Goal: Task Accomplishment & Management: Manage account settings

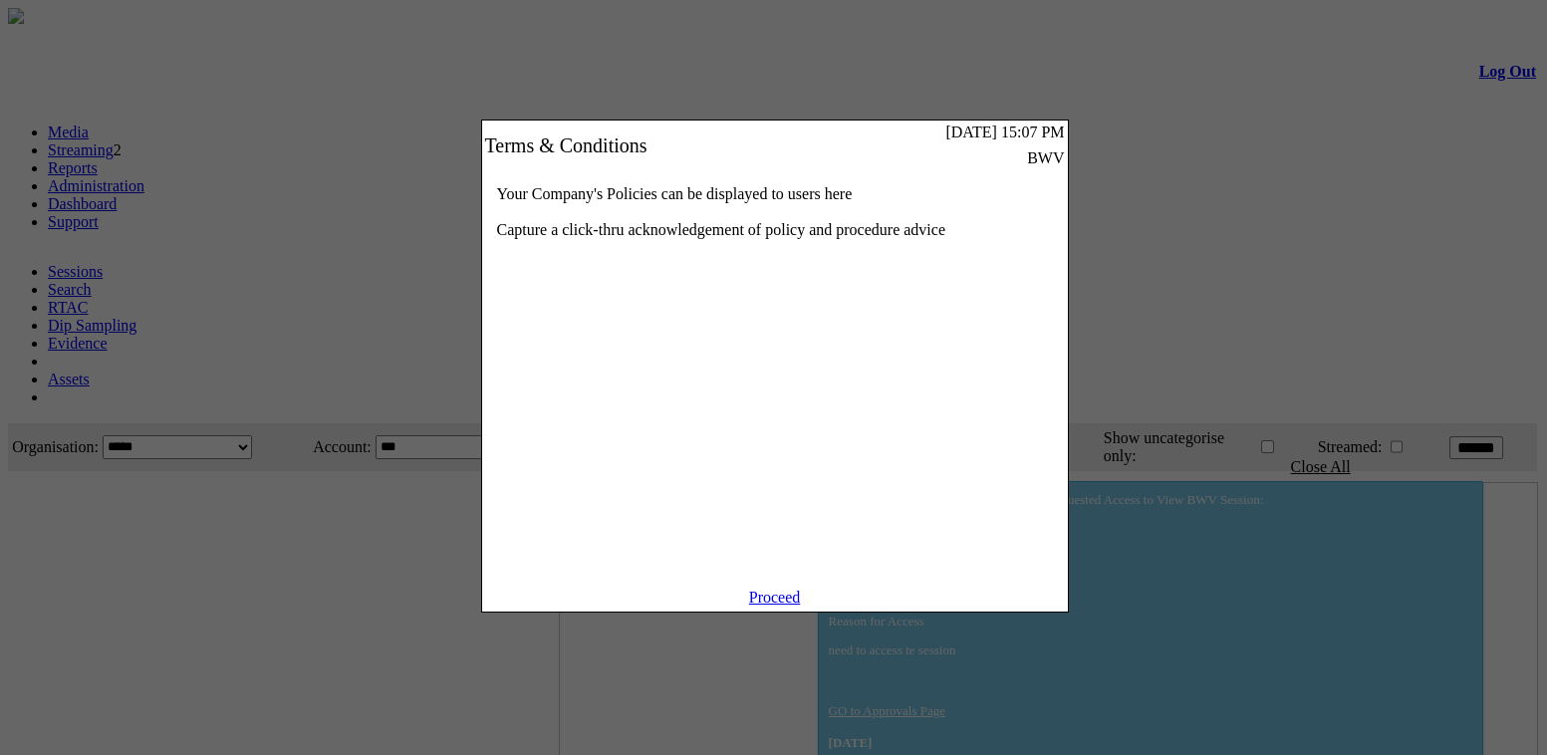
click at [788, 606] on link "Proceed" at bounding box center [775, 597] width 52 height 17
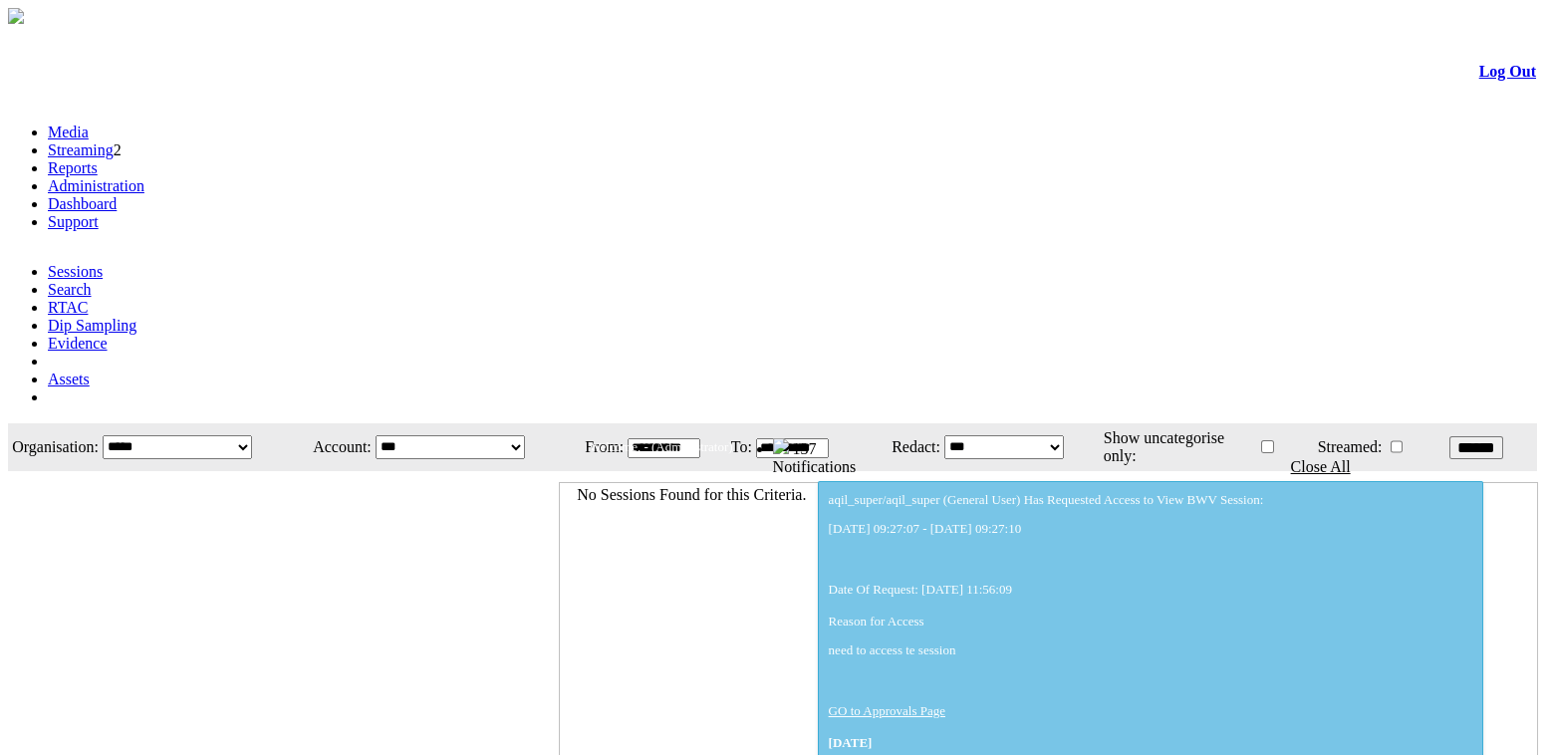
click at [144, 177] on link "Administration" at bounding box center [96, 185] width 97 height 17
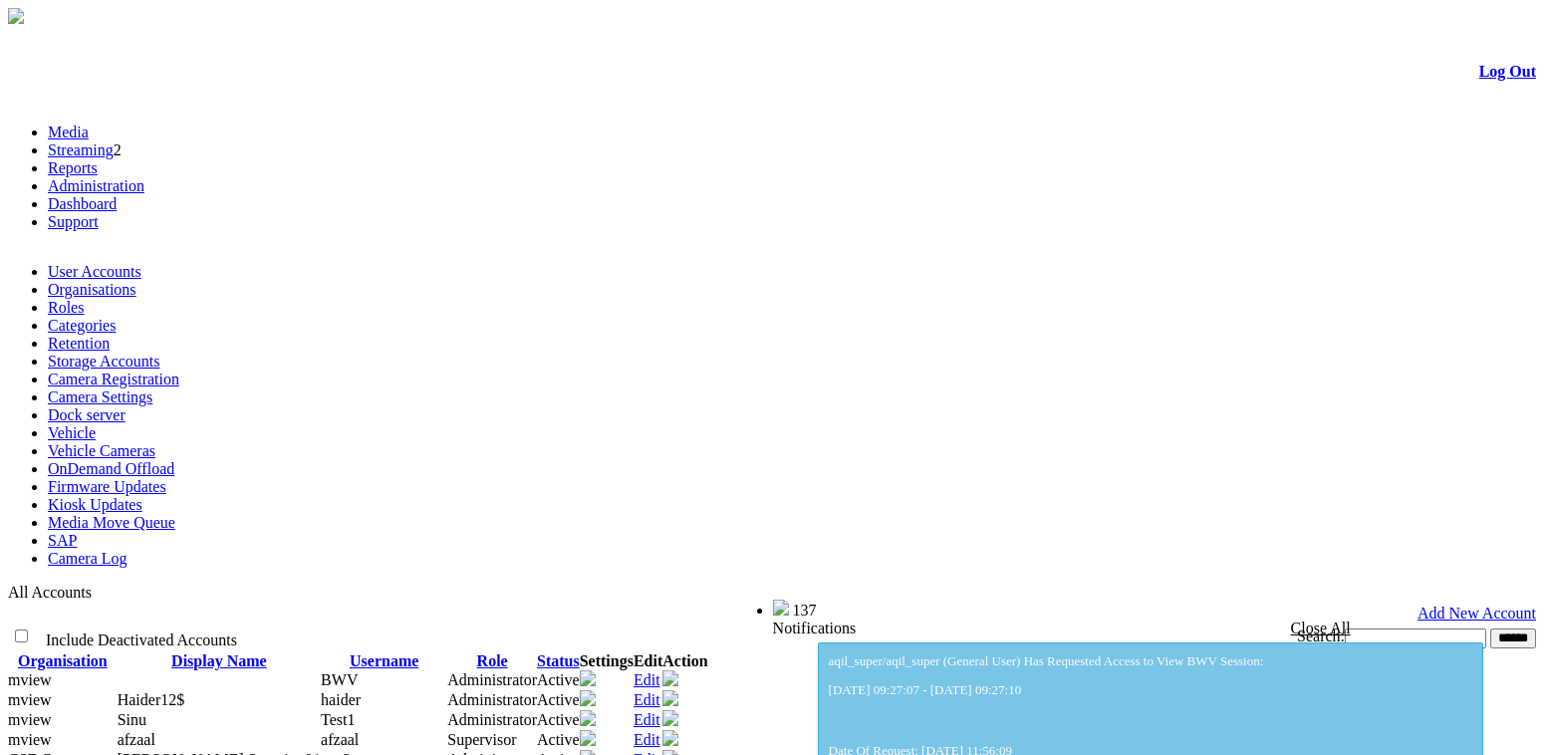
click at [136, 281] on link "Organisations" at bounding box center [92, 289] width 89 height 17
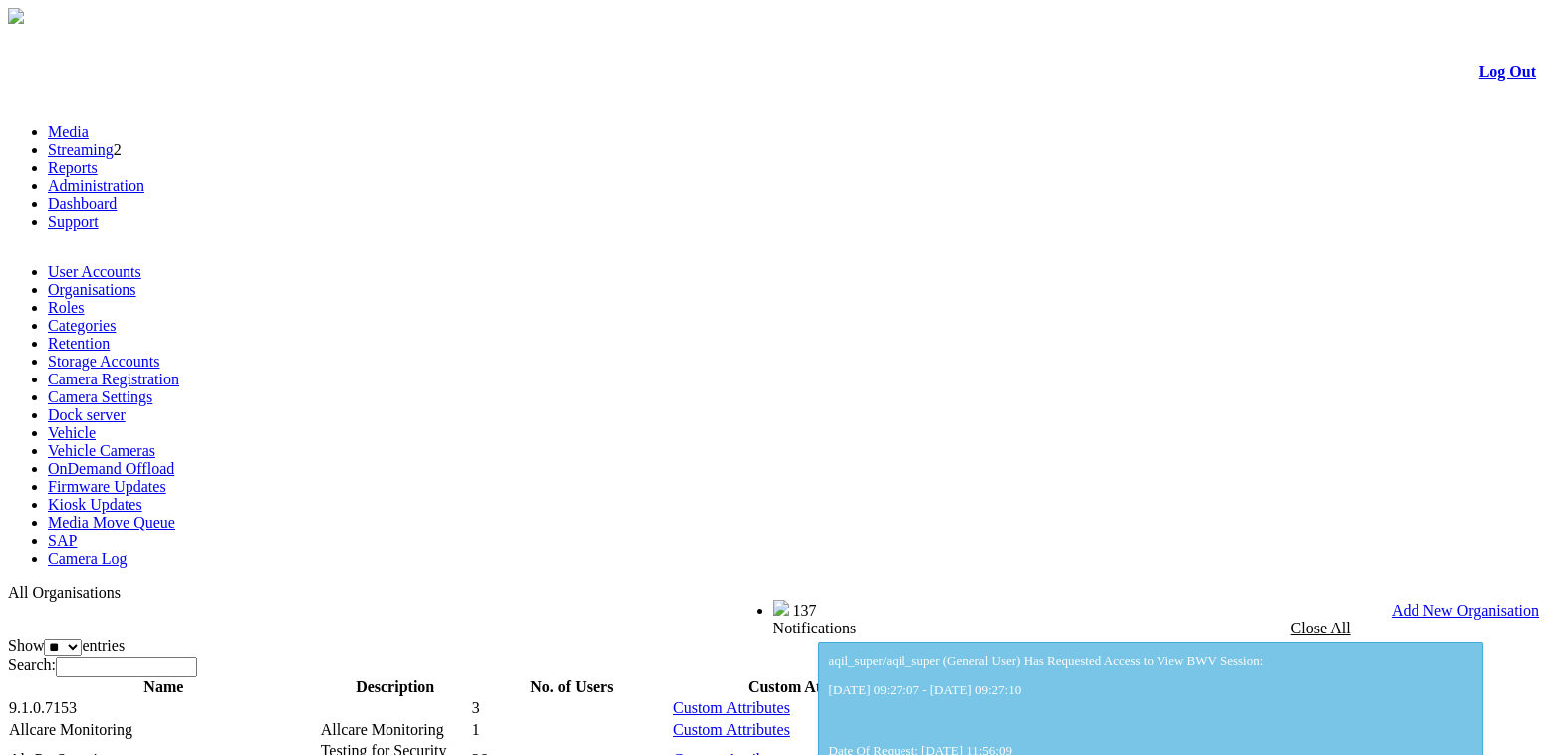
click at [1311, 721] on link "Edit" at bounding box center [1297, 729] width 27 height 17
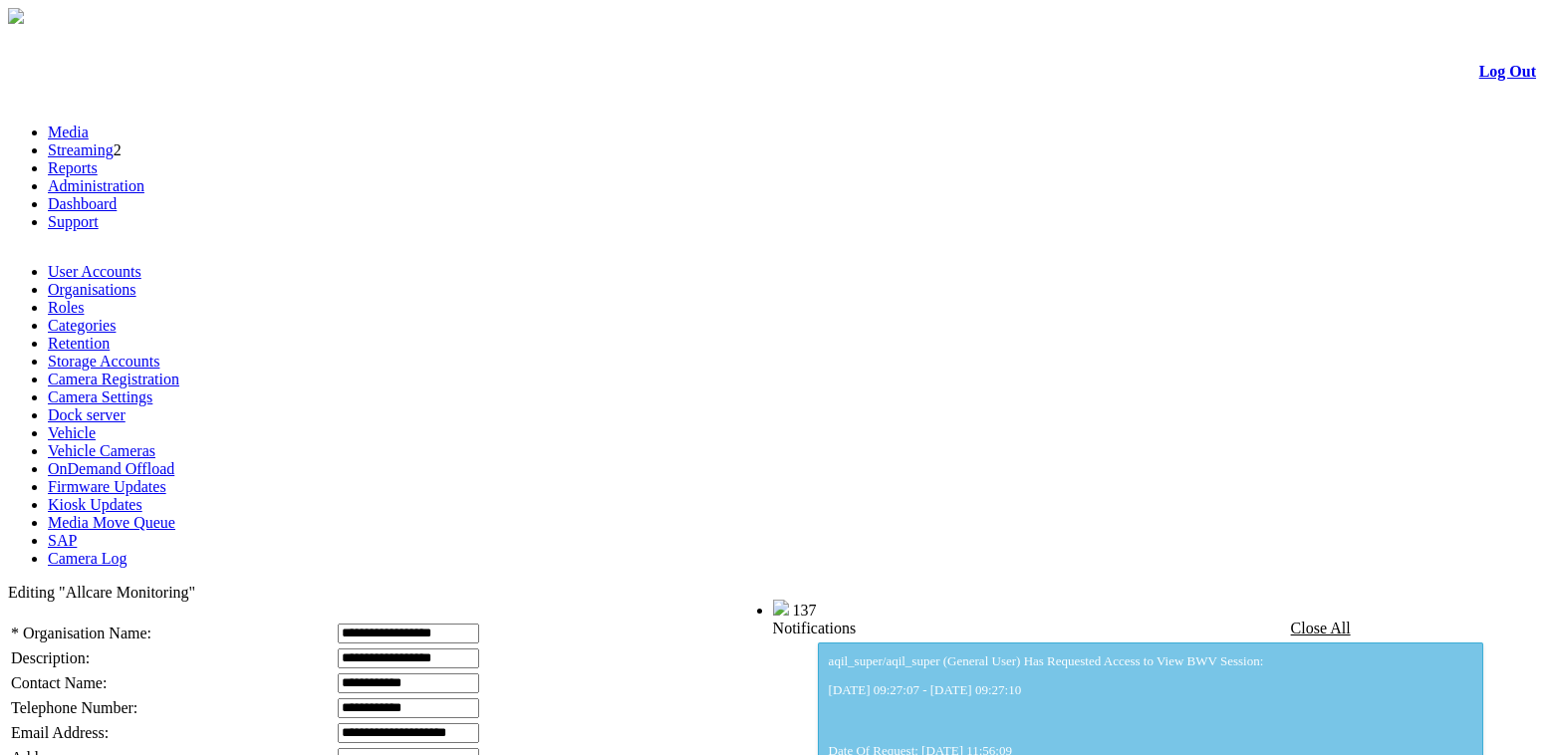
scroll to position [519, 0]
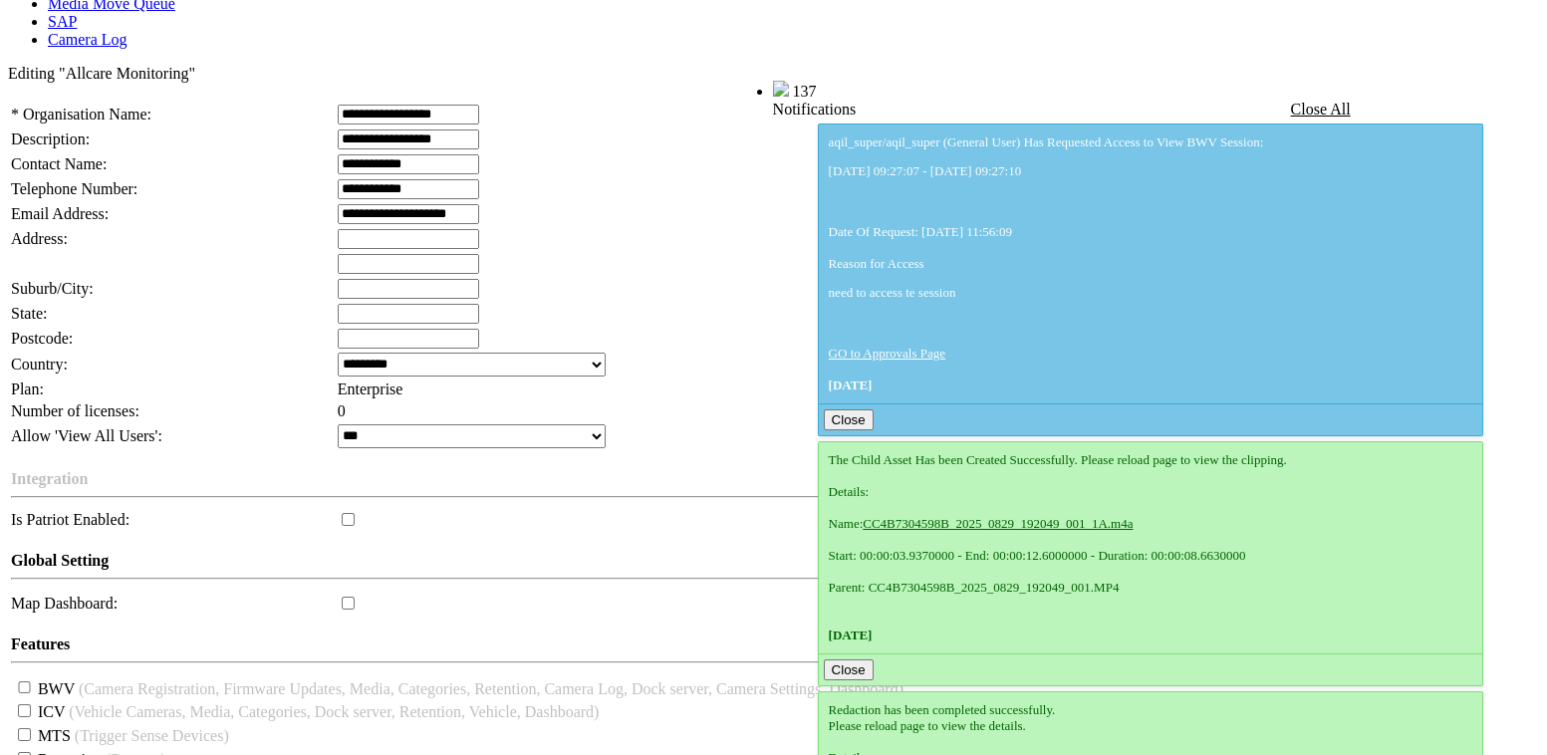
click at [44, 381] on span "Plan:" at bounding box center [27, 389] width 33 height 17
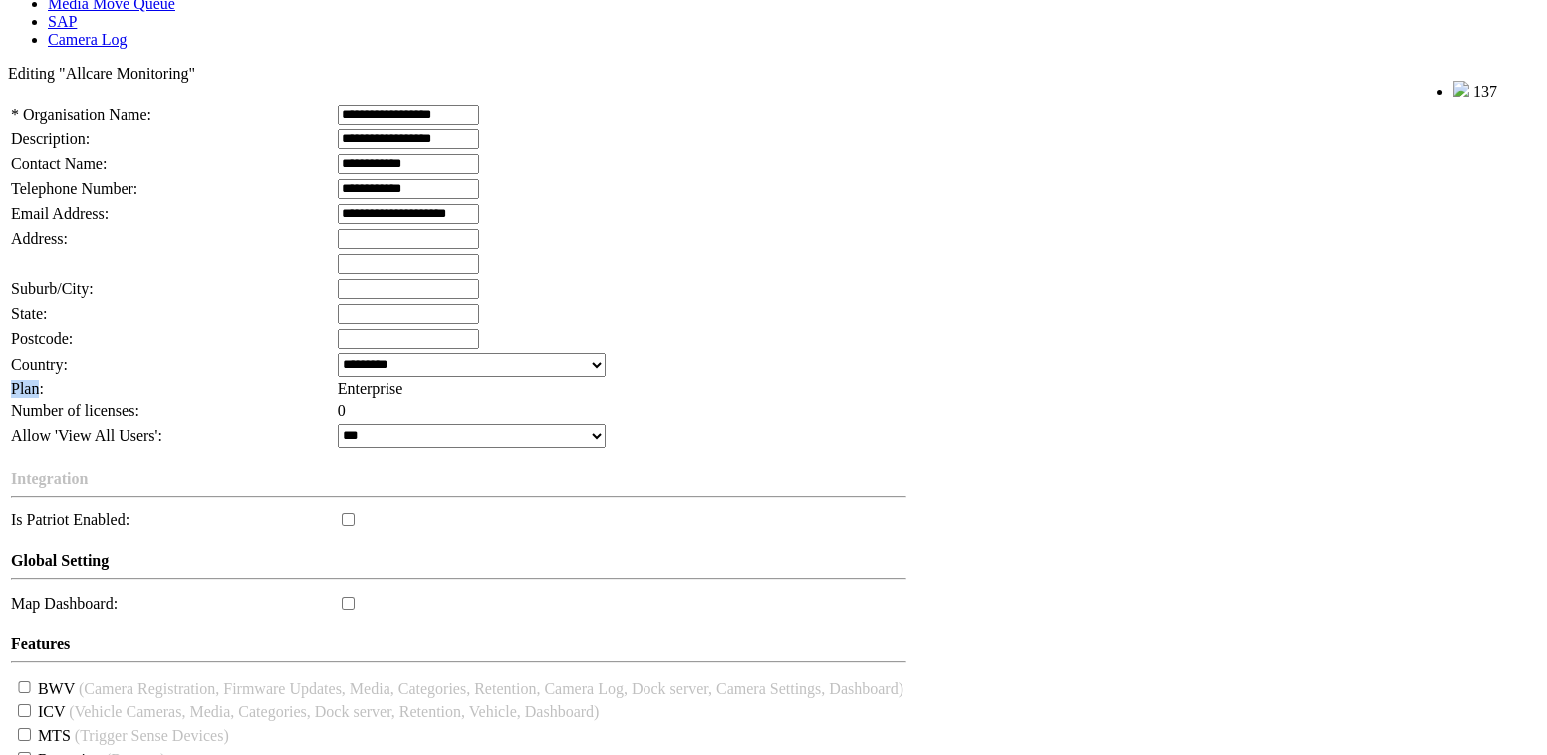
click at [44, 381] on span "Plan:" at bounding box center [27, 389] width 33 height 17
copy span "Plan"
click at [44, 381] on span "Plan:" at bounding box center [27, 389] width 33 height 17
drag, startPoint x: 45, startPoint y: 93, endPoint x: 413, endPoint y: 121, distance: 369.6
click at [413, 121] on tbody "**********" at bounding box center [460, 450] width 901 height 694
